Goal: Information Seeking & Learning: Learn about a topic

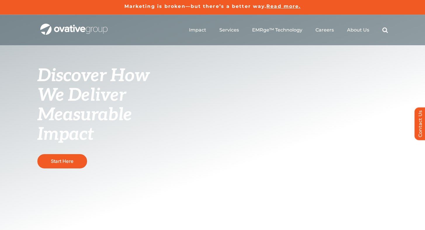
click at [111, 122] on span "We Deliver Measurable Impact" at bounding box center [84, 115] width 95 height 60
click at [112, 130] on h1 "Discover How We Deliver Measurable Impact" at bounding box center [98, 105] width 123 height 78
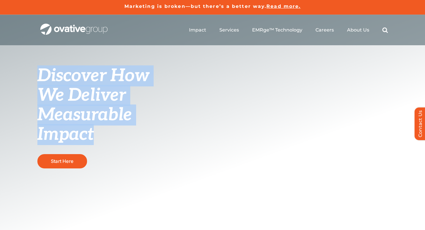
drag, startPoint x: 112, startPoint y: 130, endPoint x: 53, endPoint y: 79, distance: 77.9
click at [53, 79] on h1 "Discover How We Deliver Measurable Impact" at bounding box center [98, 105] width 123 height 78
click at [53, 79] on span "Discover How" at bounding box center [93, 75] width 112 height 21
drag, startPoint x: 53, startPoint y: 79, endPoint x: 94, endPoint y: 128, distance: 63.7
click at [94, 127] on h1 "Discover How We Deliver Measurable Impact" at bounding box center [98, 105] width 123 height 78
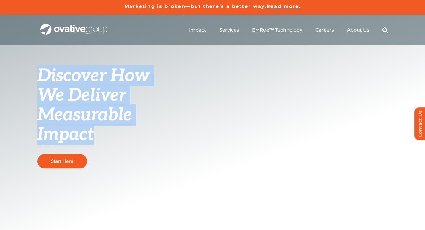
click at [94, 128] on span "We Deliver Measurable Impact" at bounding box center [84, 115] width 95 height 60
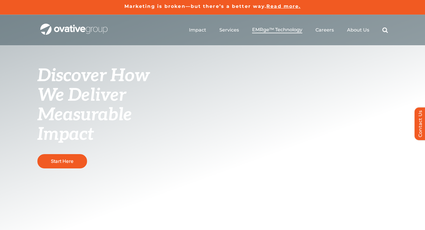
click at [285, 28] on span "EMRge™ Technology" at bounding box center [277, 30] width 50 height 6
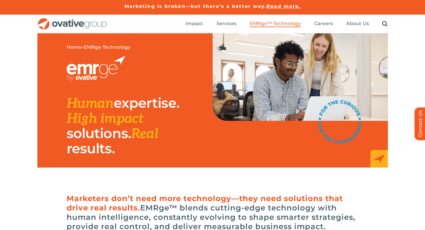
click at [144, 153] on h2 "Human expertise. High impact solutions. Real results." at bounding box center [123, 126] width 113 height 61
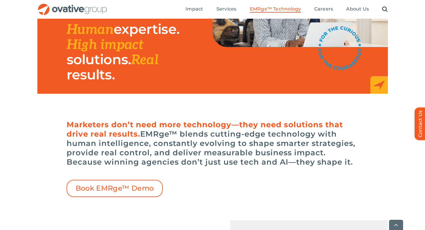
scroll to position [82, 0]
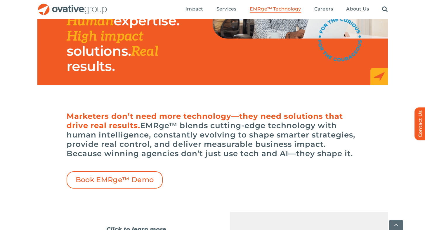
click at [144, 153] on h6 "Marketers don’t need more technology—they need solutions that drive real result…" at bounding box center [213, 135] width 292 height 47
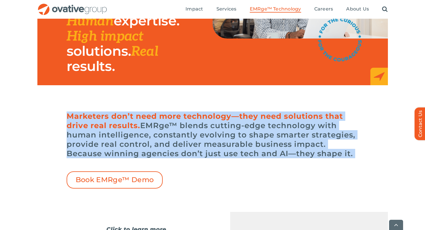
click at [144, 153] on h6 "Marketers don’t need more technology—they need solutions that drive real result…" at bounding box center [213, 135] width 292 height 47
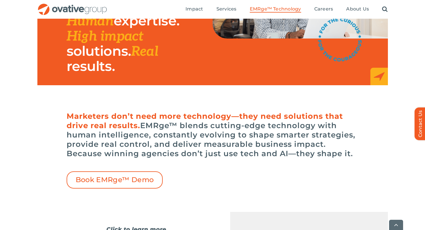
click at [155, 150] on h6 "Marketers don’t need more technology—they need solutions that drive real result…" at bounding box center [213, 135] width 292 height 47
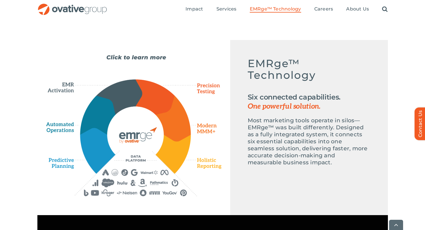
scroll to position [259, 0]
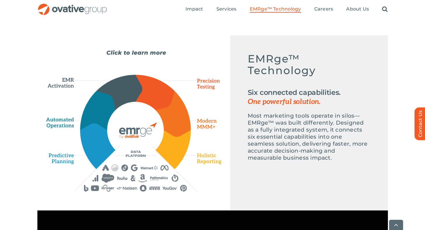
drag, startPoint x: 154, startPoint y: 177, endPoint x: 118, endPoint y: 171, distance: 36.5
click at [118, 171] on div "Emerge-asset EMRge™ Technology Six connected capabilities. One powerful solutio…" at bounding box center [133, 121] width 175 height 142
click at [134, 144] on icon "EMERGE Technology" at bounding box center [135, 130] width 57 height 57
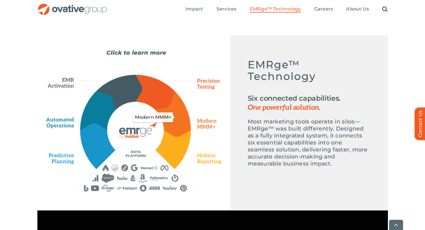
click at [171, 108] on icon "Modern MMM+" at bounding box center [173, 114] width 35 height 46
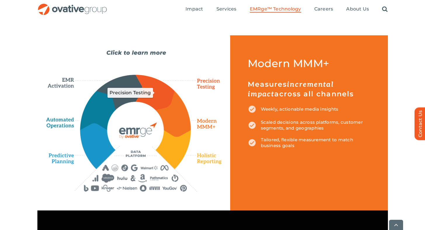
click at [162, 94] on icon "Precision Testing" at bounding box center [155, 92] width 39 height 35
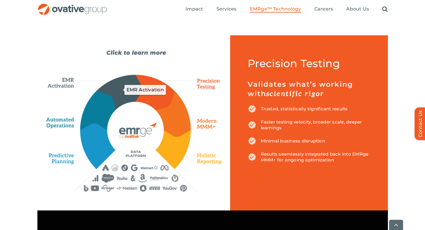
click at [127, 90] on icon "EMR Activation" at bounding box center [119, 92] width 46 height 34
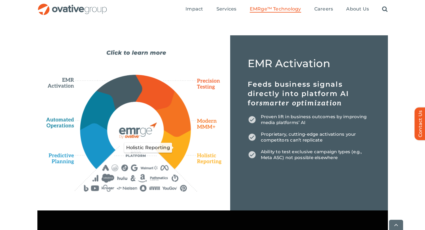
click at [181, 145] on icon "Holistic Reporting" at bounding box center [173, 149] width 35 height 39
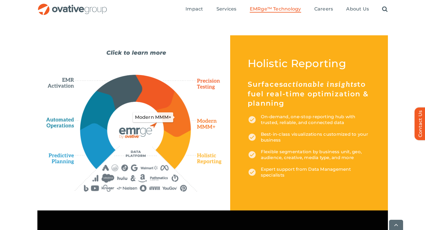
click at [183, 123] on icon "Modern MMM+" at bounding box center [173, 114] width 35 height 46
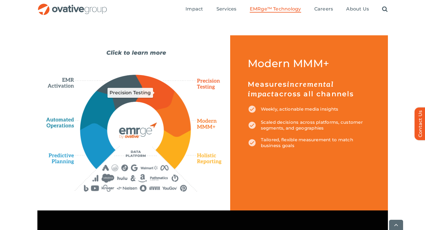
click at [161, 107] on icon "Precision Testing" at bounding box center [155, 92] width 39 height 35
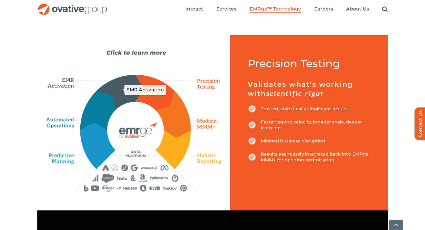
click at [129, 91] on icon "EMR Activation" at bounding box center [119, 92] width 46 height 34
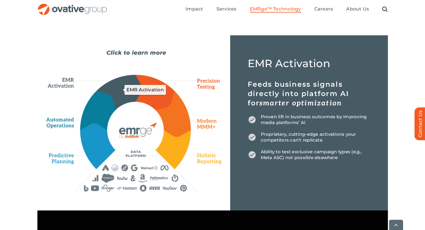
click at [111, 105] on icon "Automated Operations" at bounding box center [98, 110] width 36 height 39
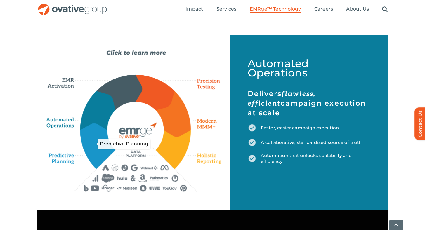
click at [104, 142] on icon "Predictive Planning" at bounding box center [98, 146] width 34 height 45
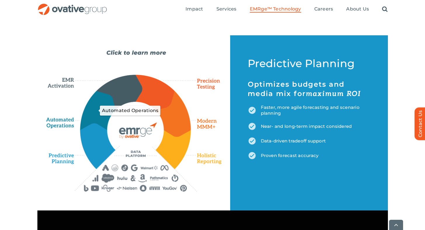
click at [104, 105] on icon "Automated Operations" at bounding box center [98, 110] width 36 height 39
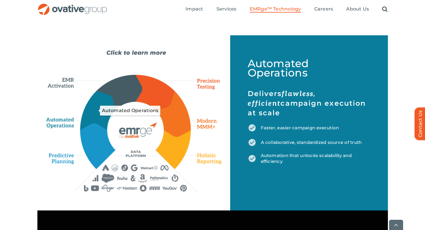
click at [117, 99] on icon "EMR Activation" at bounding box center [119, 92] width 46 height 34
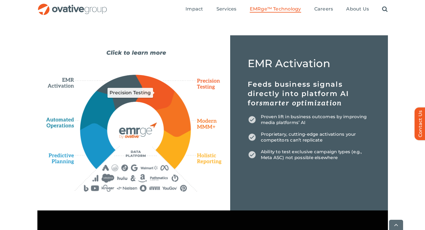
click at [144, 98] on icon "Precision Testing" at bounding box center [155, 92] width 39 height 35
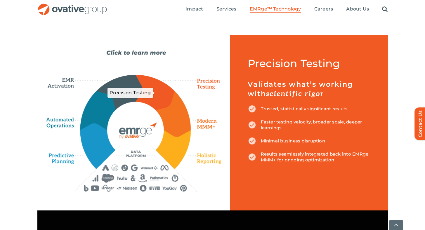
click at [170, 113] on icon "Modern MMM+" at bounding box center [173, 114] width 35 height 46
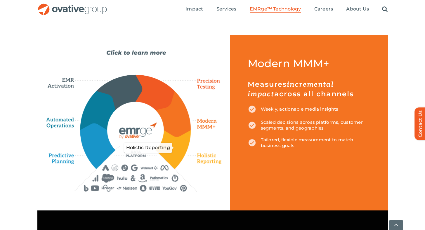
click at [171, 145] on icon "Holistic Reporting" at bounding box center [173, 149] width 35 height 39
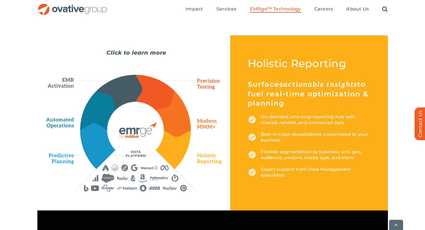
drag, startPoint x: 151, startPoint y: 168, endPoint x: 133, endPoint y: 171, distance: 17.7
click at [134, 171] on div "Emerge-asset EMRge™ Technology Six connected capabilities. One powerful solutio…" at bounding box center [133, 121] width 175 height 142
click at [131, 154] on icon "EMERGE Technology" at bounding box center [135, 130] width 57 height 57
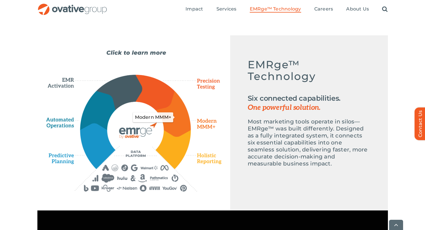
click at [165, 111] on icon "Modern MMM+" at bounding box center [173, 114] width 35 height 46
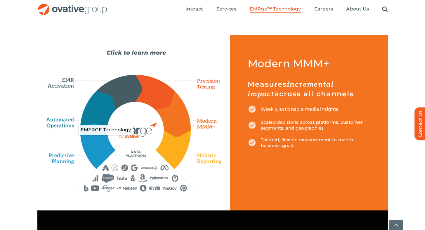
click at [151, 121] on icon "EMERGE Technology" at bounding box center [135, 130] width 57 height 57
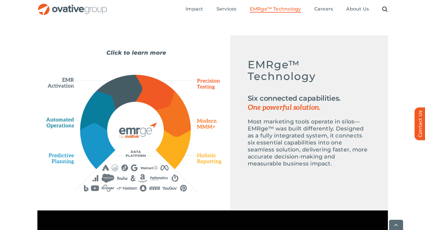
click at [308, 168] on div "EMERGE Technology EMRge™ Technology Six connected capabilities. One powerful so…" at bounding box center [309, 116] width 158 height 150
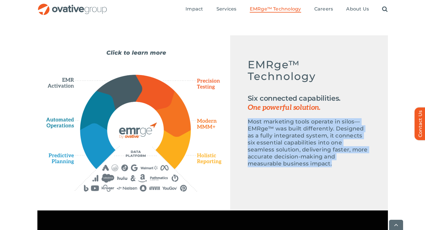
click at [308, 168] on div "EMERGE Technology EMRge™ Technology Six connected capabilities. One powerful so…" at bounding box center [309, 116] width 158 height 150
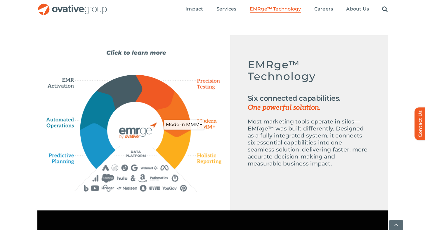
click at [191, 124] on div "Emerge-asset EMRge™ Technology Six connected capabilities. One powerful solutio…" at bounding box center [133, 121] width 175 height 142
click at [185, 123] on icon "Modern MMM+" at bounding box center [173, 114] width 35 height 46
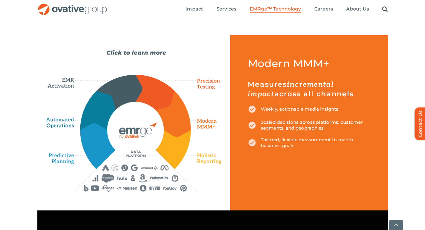
click at [333, 93] on h5 "Measures incremental impact across all channels" at bounding box center [309, 89] width 123 height 19
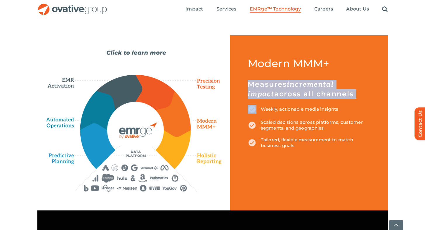
click at [333, 93] on h5 "Measures incremental impact across all channels" at bounding box center [309, 89] width 123 height 19
click at [333, 92] on h5 "Measures incremental impact across all channels" at bounding box center [309, 89] width 123 height 19
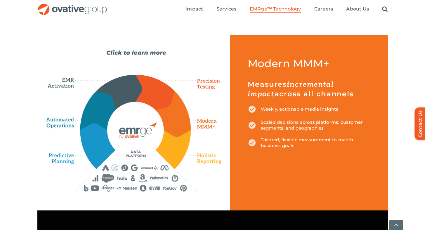
click at [343, 105] on p "Weekly, actionable media insights" at bounding box center [309, 109] width 123 height 9
click at [338, 129] on p "Scaled decisions across platforms, customer segments, and geographies" at bounding box center [309, 126] width 123 height 12
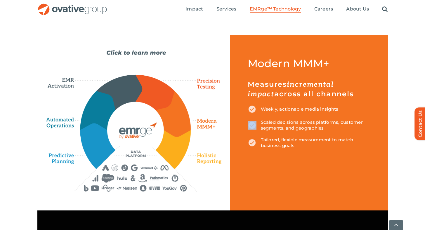
click at [338, 129] on p "Scaled decisions across platforms, customer segments, and geographies" at bounding box center [309, 126] width 123 height 12
click at [331, 141] on p "Tailored, flexible measurement to match business goals" at bounding box center [309, 143] width 123 height 12
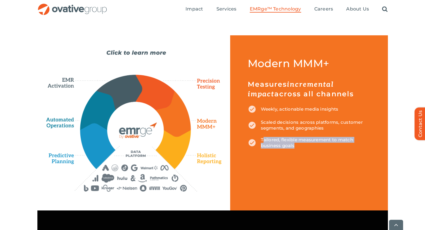
click at [331, 141] on p "Tailored, flexible measurement to match business goals" at bounding box center [309, 143] width 123 height 12
click at [334, 122] on p "Scaled decisions across platforms, customer segments, and geographies" at bounding box center [309, 126] width 123 height 12
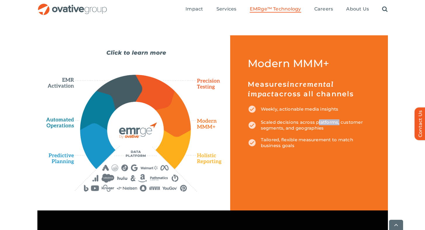
click at [334, 122] on p "Scaled decisions across platforms, customer segments, and geographies" at bounding box center [309, 126] width 123 height 12
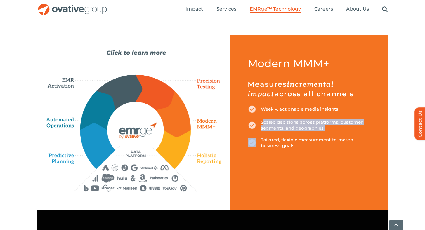
click at [334, 122] on p "Scaled decisions across platforms, customer segments, and geographies" at bounding box center [309, 126] width 123 height 12
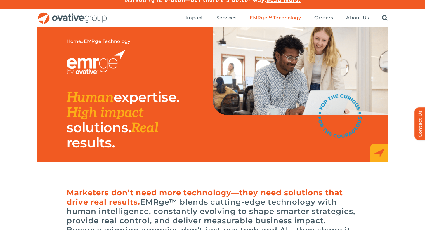
scroll to position [0, 0]
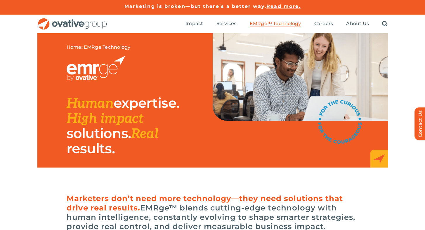
click at [159, 115] on h2 "Human expertise. High impact solutions. Real results." at bounding box center [123, 126] width 113 height 61
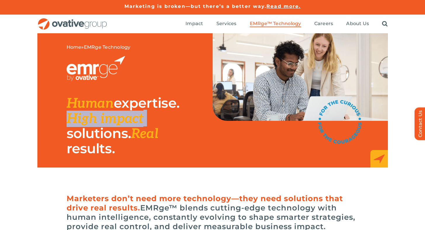
click at [159, 115] on h2 "Human expertise. High impact solutions. Real results." at bounding box center [123, 126] width 113 height 61
click at [164, 135] on h2 "Human expertise. High impact solutions. Real results." at bounding box center [123, 126] width 113 height 61
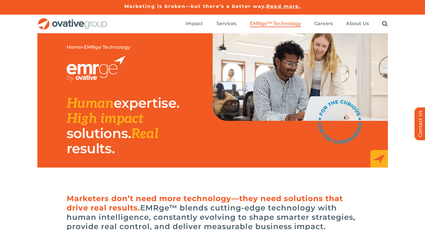
click at [164, 135] on h2 "Human expertise. High impact solutions. Real results." at bounding box center [123, 126] width 113 height 61
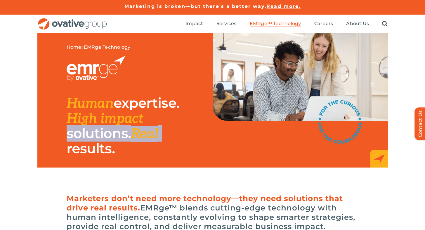
click at [164, 147] on h2 "Human expertise. High impact solutions. Real results." at bounding box center [123, 126] width 113 height 61
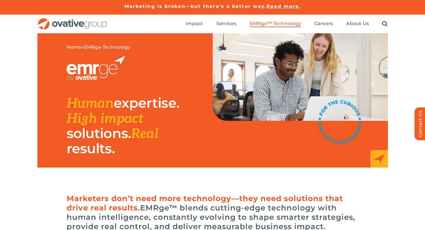
click at [164, 147] on h2 "Human expertise. High impact solutions. Real results." at bounding box center [123, 126] width 113 height 61
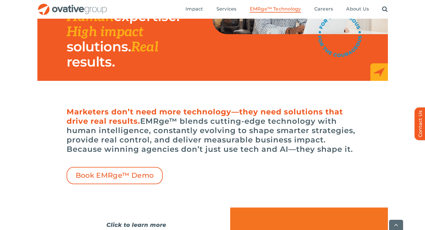
scroll to position [87, 0]
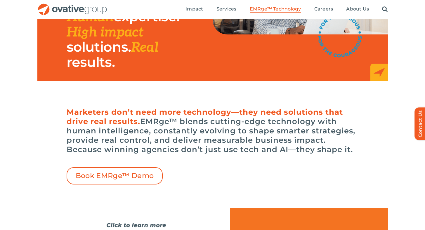
click at [200, 119] on h6 "Marketers don’t need more technology—they need solutions that drive real result…" at bounding box center [213, 131] width 292 height 47
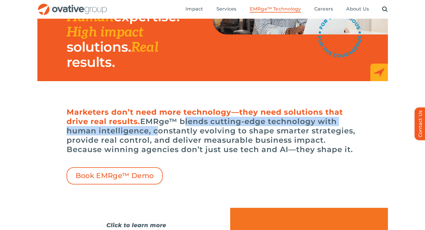
drag, startPoint x: 200, startPoint y: 119, endPoint x: 150, endPoint y: 132, distance: 51.6
click at [150, 132] on h6 "Marketers don’t need more technology—they need solutions that drive real result…" at bounding box center [213, 131] width 292 height 47
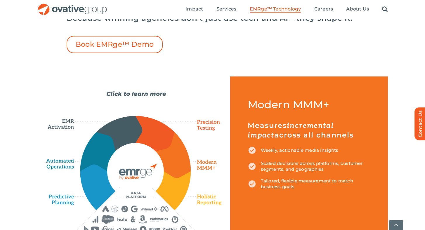
scroll to position [221, 0]
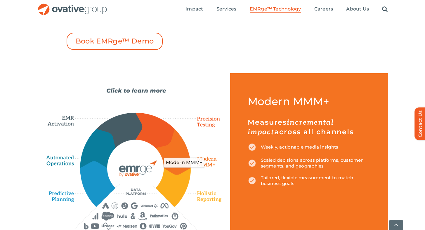
click at [202, 159] on icon "Modern MMM+" at bounding box center [207, 162] width 30 height 17
click at [199, 130] on div "Emerge-asset EMRge™ Technology Six connected capabilities. One powerful solutio…" at bounding box center [133, 159] width 175 height 142
click at [201, 123] on icon "Precision Testing" at bounding box center [206, 122] width 32 height 16
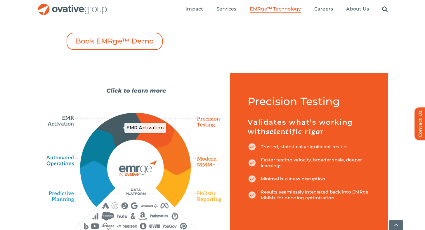
click at [115, 128] on icon "EMR Activation" at bounding box center [119, 130] width 46 height 34
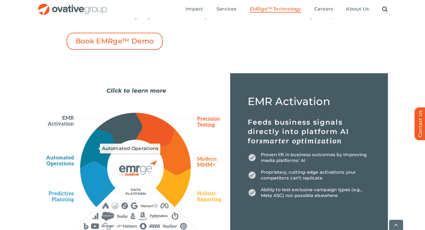
click at [99, 150] on icon "Automated Operations" at bounding box center [98, 148] width 36 height 39
